Goal: Transaction & Acquisition: Purchase product/service

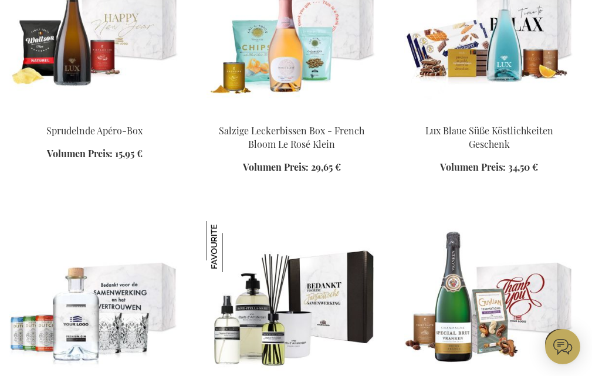
scroll to position [887, 0]
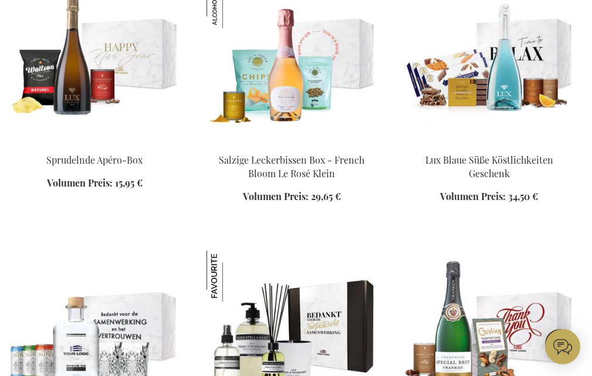
click at [113, 141] on link at bounding box center [94, 61] width 170 height 168
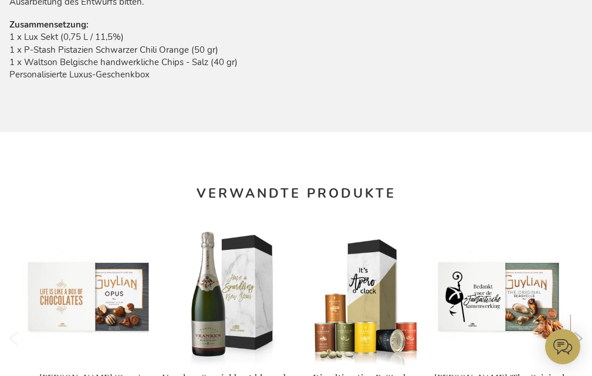
scroll to position [929, 0]
